Goal: Task Accomplishment & Management: Use online tool/utility

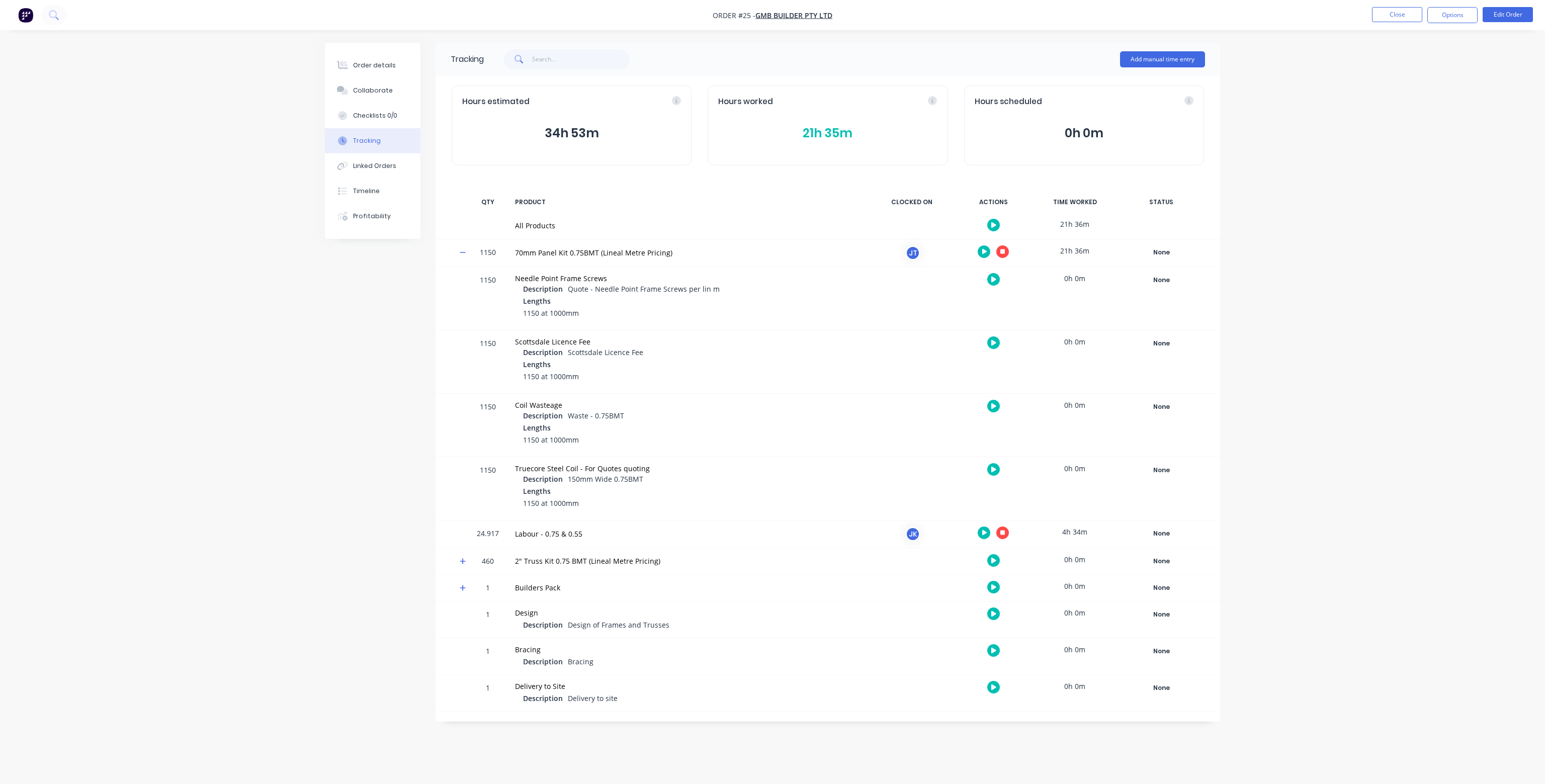
click at [931, 530] on div "JK" at bounding box center [912, 534] width 75 height 27
click at [913, 533] on div "JK" at bounding box center [913, 534] width 15 height 15
click at [1002, 530] on icon "button" at bounding box center [1003, 532] width 5 height 5
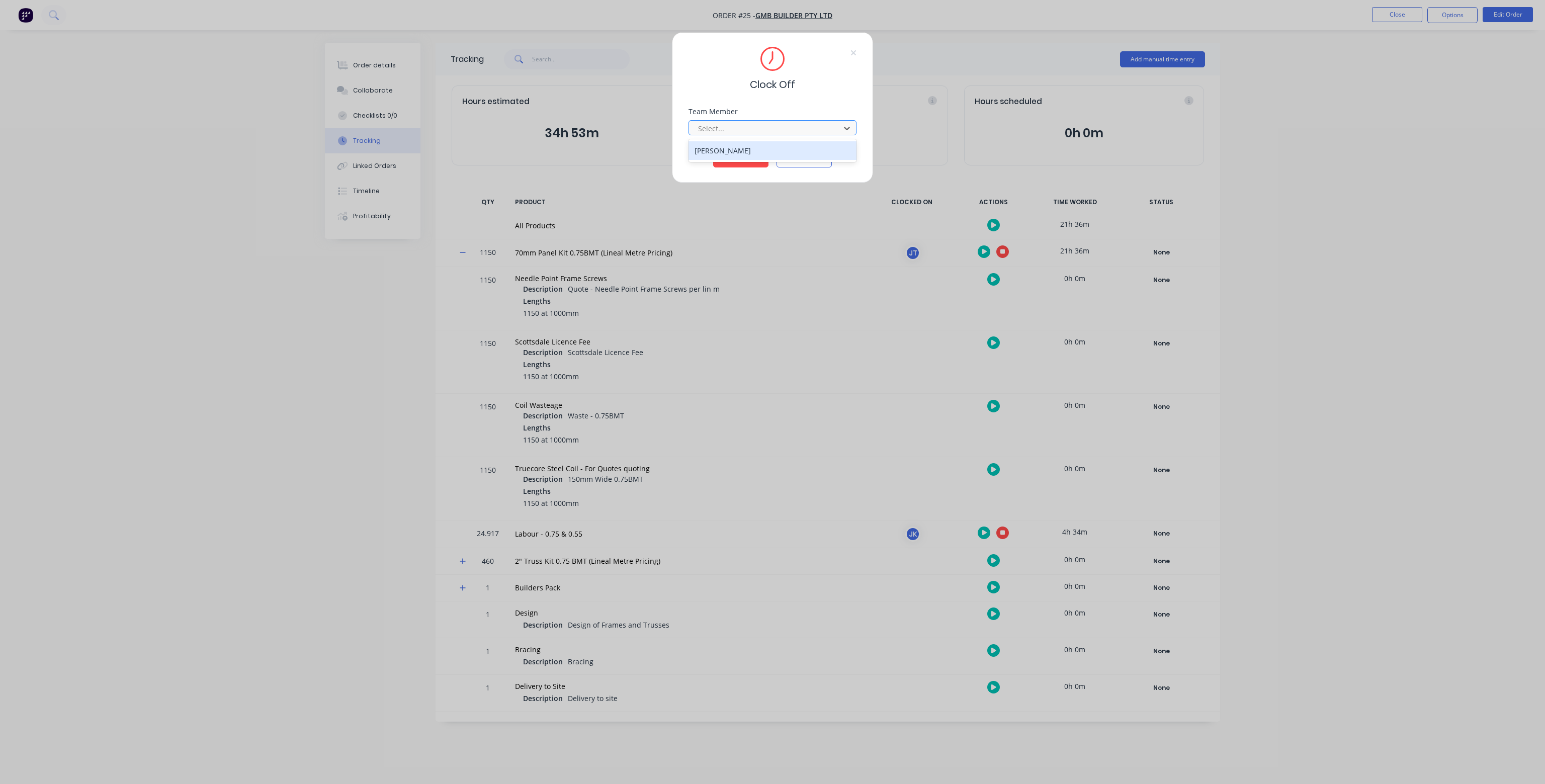
click at [828, 131] on div at bounding box center [765, 128] width 138 height 12
click at [771, 156] on div "[PERSON_NAME]" at bounding box center [772, 151] width 168 height 19
click at [751, 156] on button "Clock Off" at bounding box center [741, 159] width 55 height 16
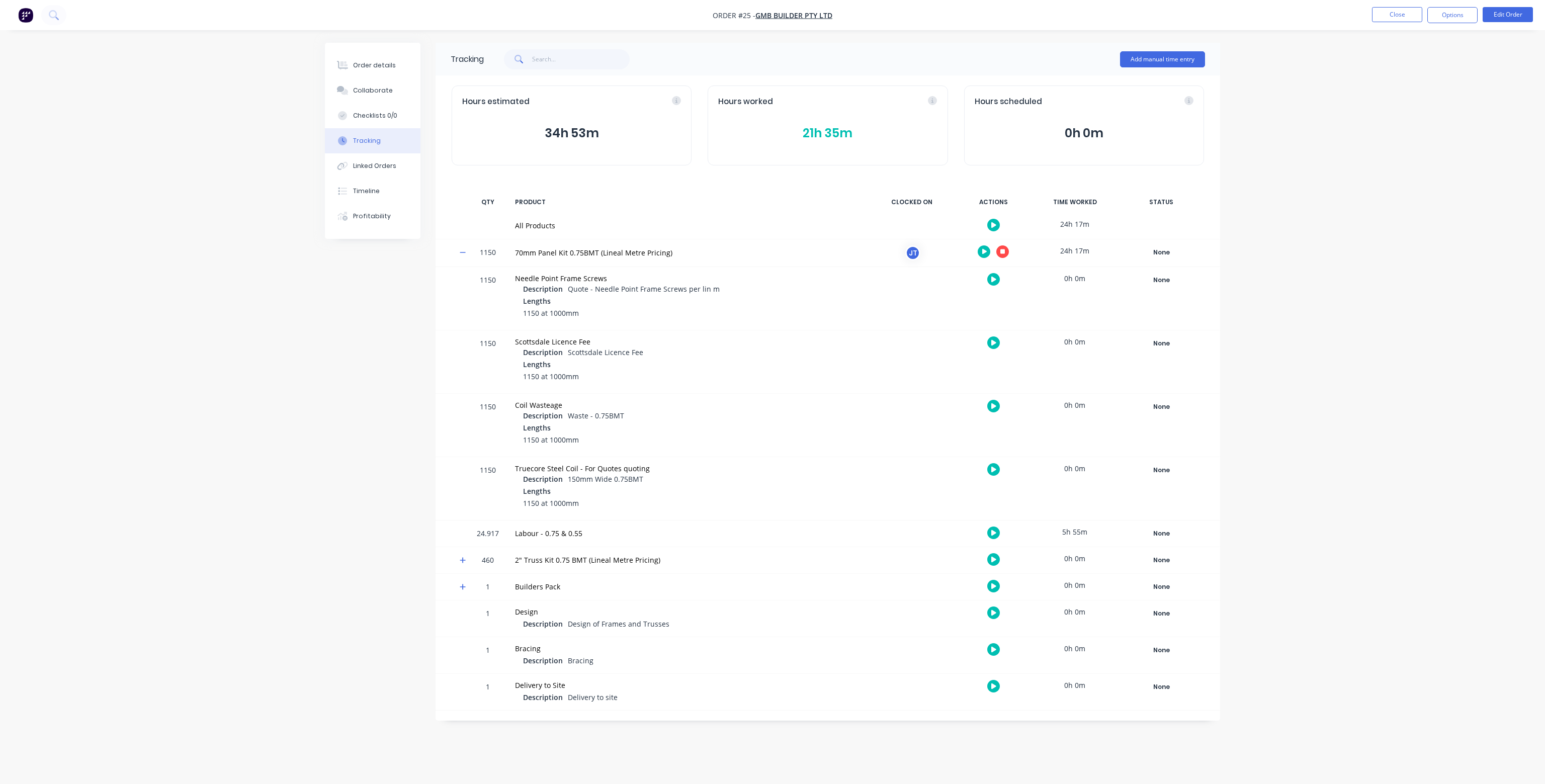
click at [1007, 253] on button "button" at bounding box center [1003, 251] width 12 height 12
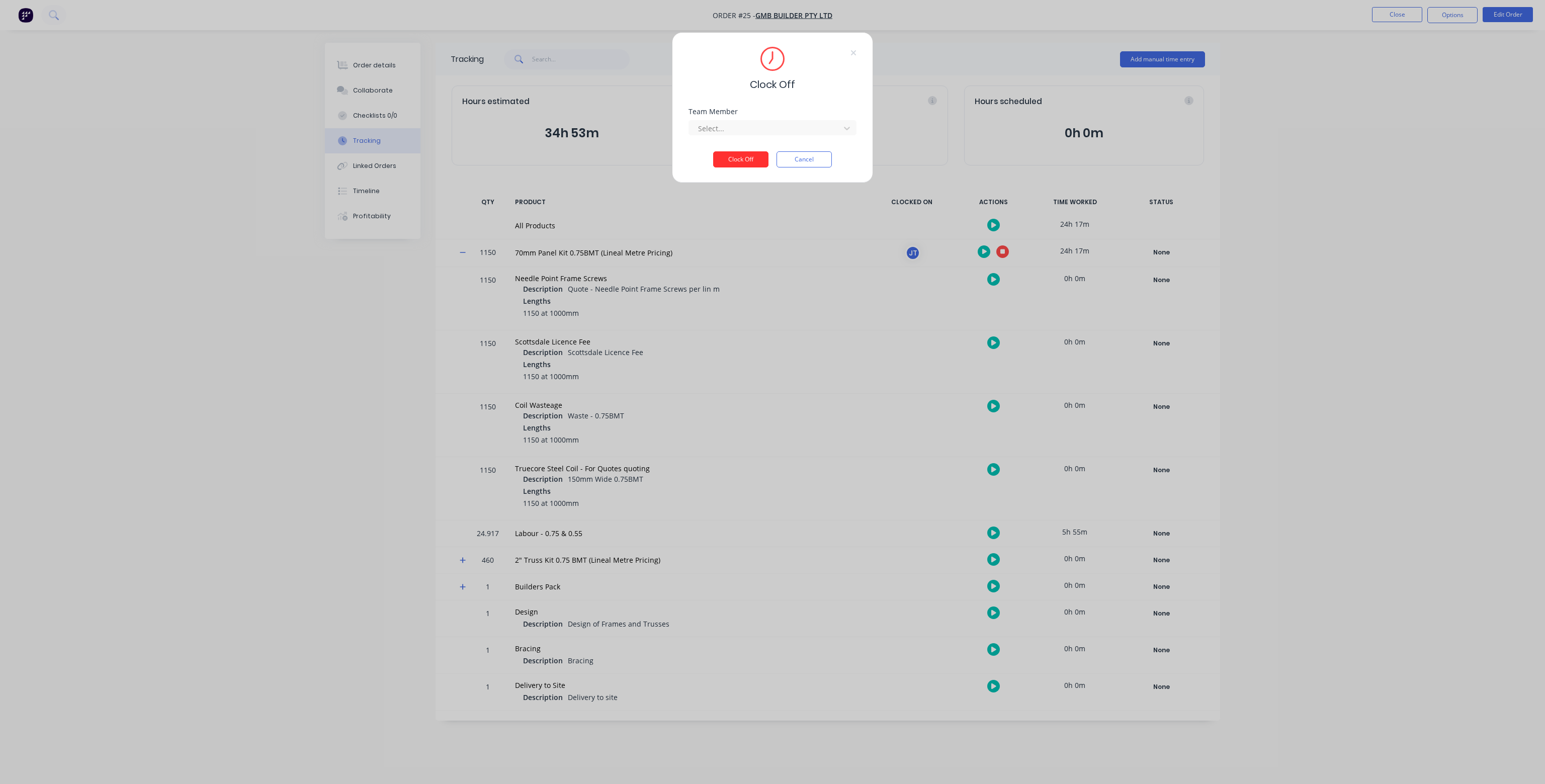
click at [744, 157] on button "Clock Off" at bounding box center [741, 159] width 55 height 16
click at [746, 130] on div at bounding box center [765, 128] width 138 height 12
click at [738, 148] on div "[PERSON_NAME]" at bounding box center [772, 151] width 168 height 19
click at [741, 162] on button "Clock Off" at bounding box center [741, 166] width 55 height 16
